Goal: Information Seeking & Learning: Learn about a topic

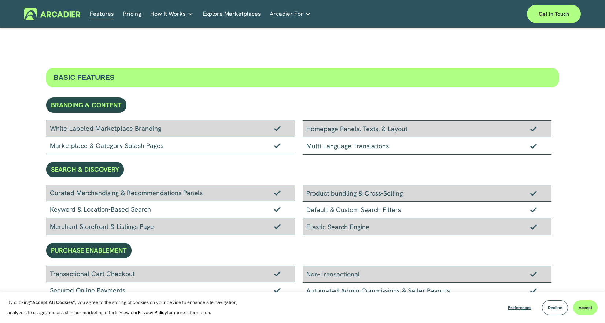
click at [136, 15] on link "Pricing" at bounding box center [132, 13] width 18 height 11
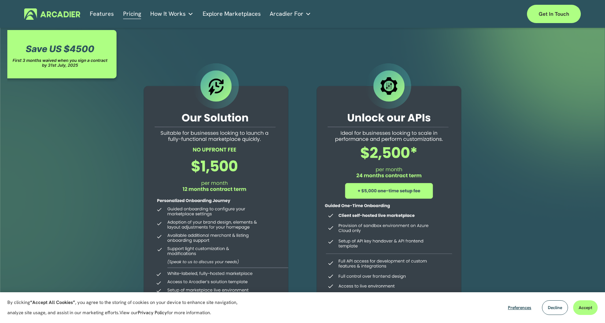
click at [172, 16] on span "How It Works" at bounding box center [168, 14] width 36 height 10
click at [229, 14] on link "Explore Marketplaces" at bounding box center [232, 13] width 58 height 11
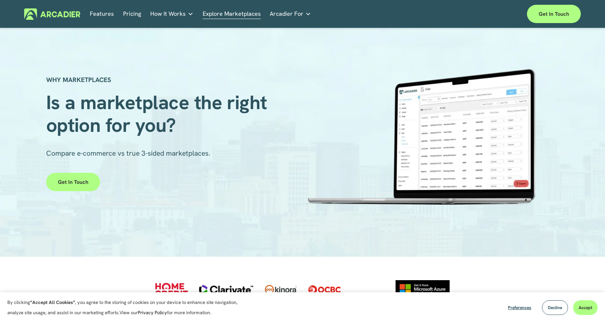
click at [280, 15] on span "Arcadier For" at bounding box center [287, 14] width 34 height 10
click at [104, 12] on link "Features" at bounding box center [102, 13] width 24 height 11
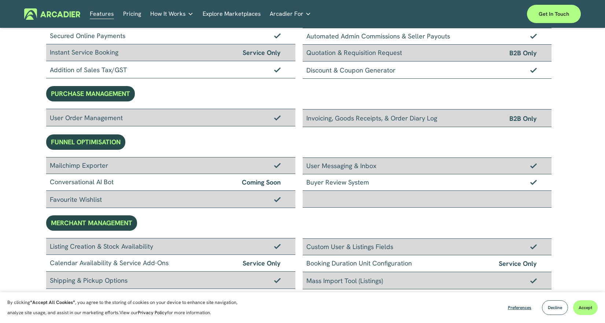
scroll to position [423, 0]
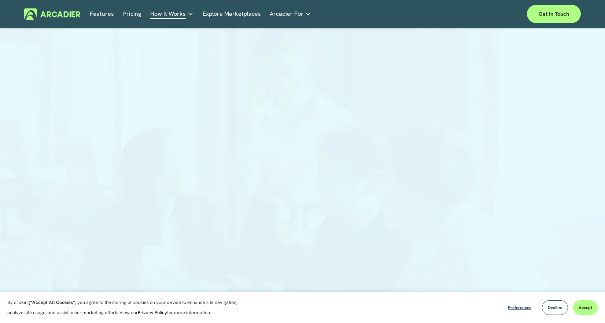
click at [101, 14] on link "Features" at bounding box center [102, 13] width 24 height 11
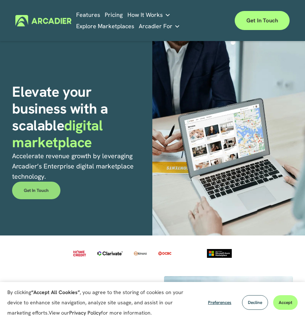
click at [45, 192] on link "Get in touch" at bounding box center [36, 191] width 48 height 18
